Goal: Task Accomplishment & Management: Manage account settings

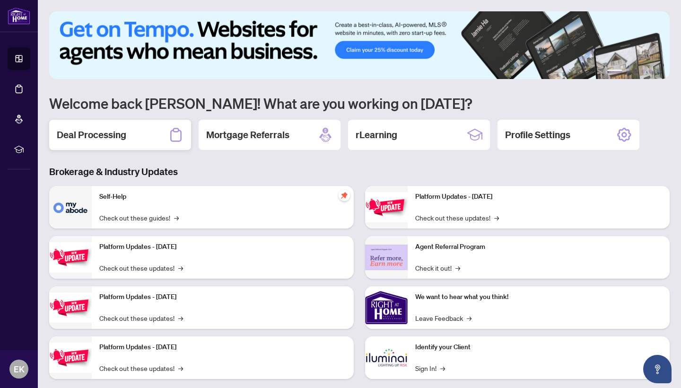
click at [117, 132] on h2 "Deal Processing" at bounding box center [92, 134] width 70 height 13
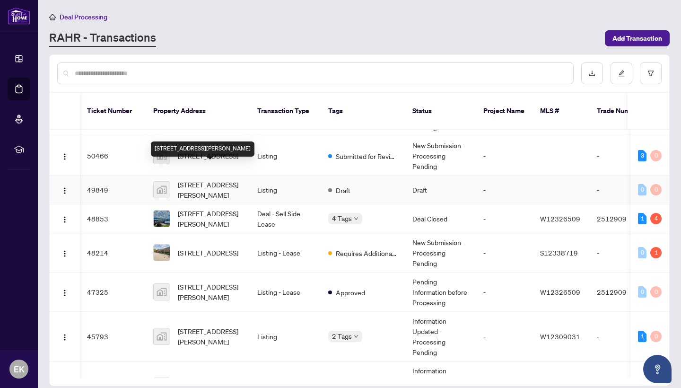
scroll to position [156, 0]
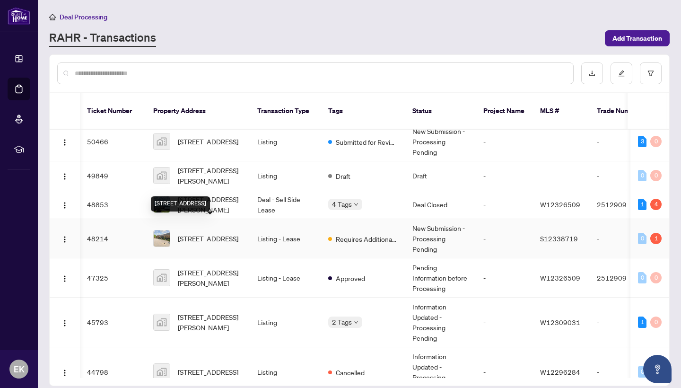
click at [214, 233] on span "[STREET_ADDRESS]" at bounding box center [208, 238] width 61 height 10
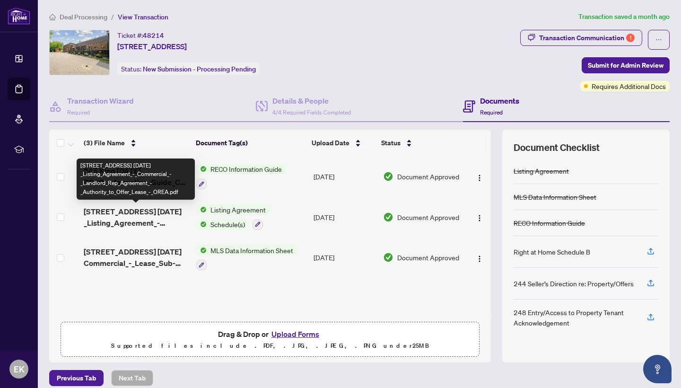
click at [130, 212] on span "[STREET_ADDRESS] [DATE] _Listing_Agreement_-_Commercial_-_Landlord_Rep_Agreemen…" at bounding box center [136, 217] width 105 height 23
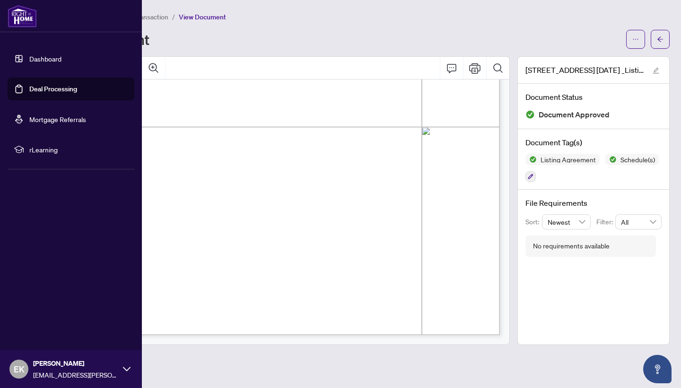
click at [29, 58] on link "Dashboard" at bounding box center [45, 58] width 32 height 9
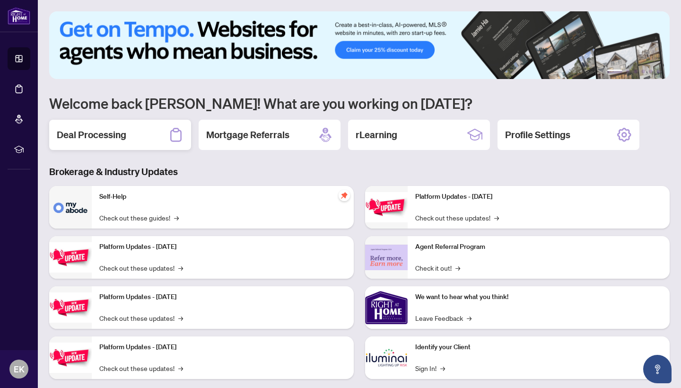
click at [109, 138] on h2 "Deal Processing" at bounding box center [92, 134] width 70 height 13
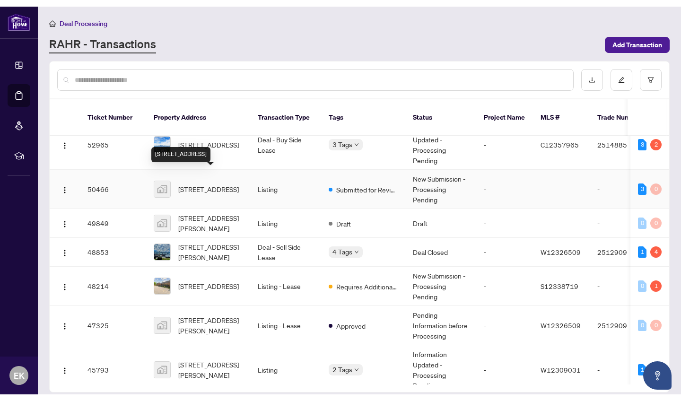
scroll to position [116, 0]
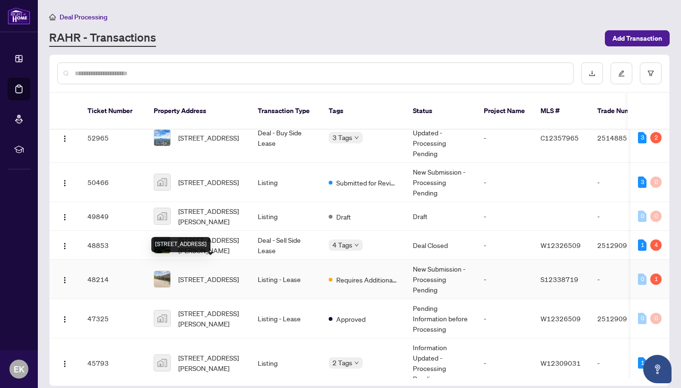
click at [213, 277] on span "[STREET_ADDRESS]" at bounding box center [208, 279] width 61 height 10
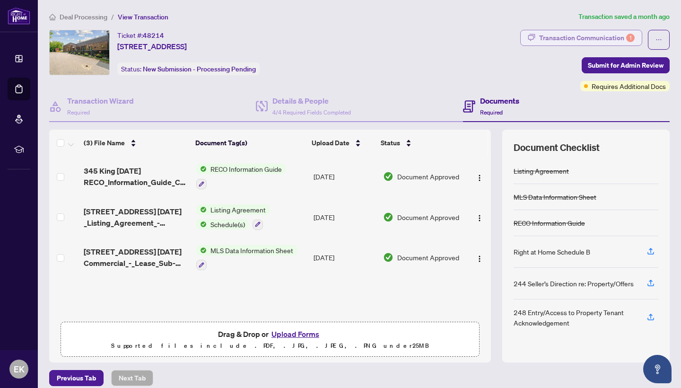
click at [581, 38] on div "Transaction Communication 1" at bounding box center [587, 37] width 96 height 15
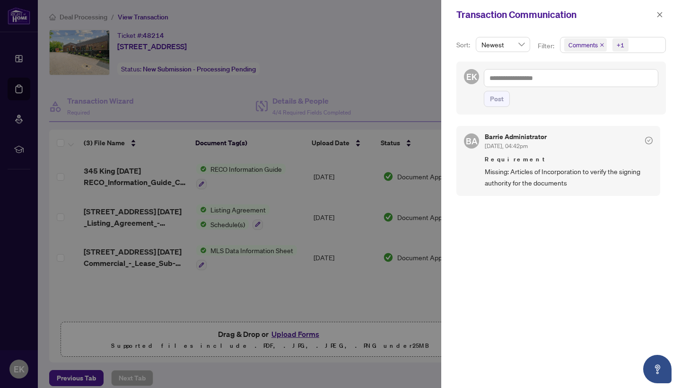
click at [407, 77] on div at bounding box center [340, 194] width 681 height 388
click at [659, 14] on icon "close" at bounding box center [659, 14] width 7 height 7
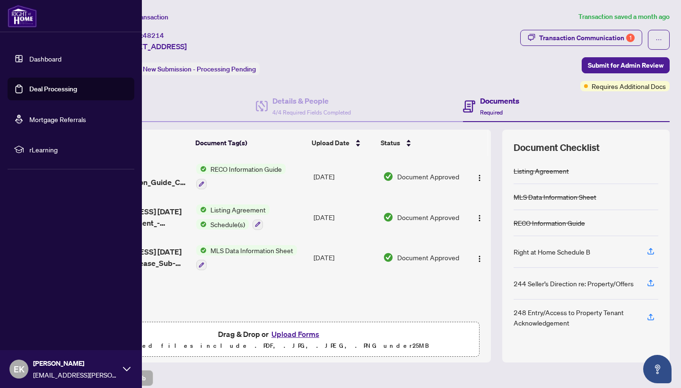
click at [29, 57] on link "Dashboard" at bounding box center [45, 58] width 32 height 9
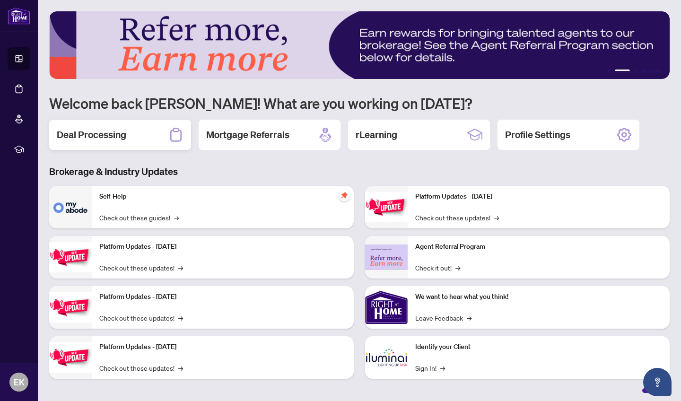
click at [116, 131] on h2 "Deal Processing" at bounding box center [92, 134] width 70 height 13
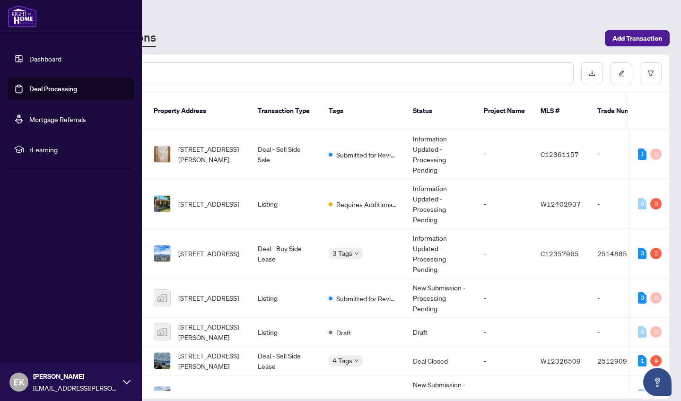
click at [29, 57] on link "Dashboard" at bounding box center [45, 58] width 32 height 9
